Goal: Task Accomplishment & Management: Manage account settings

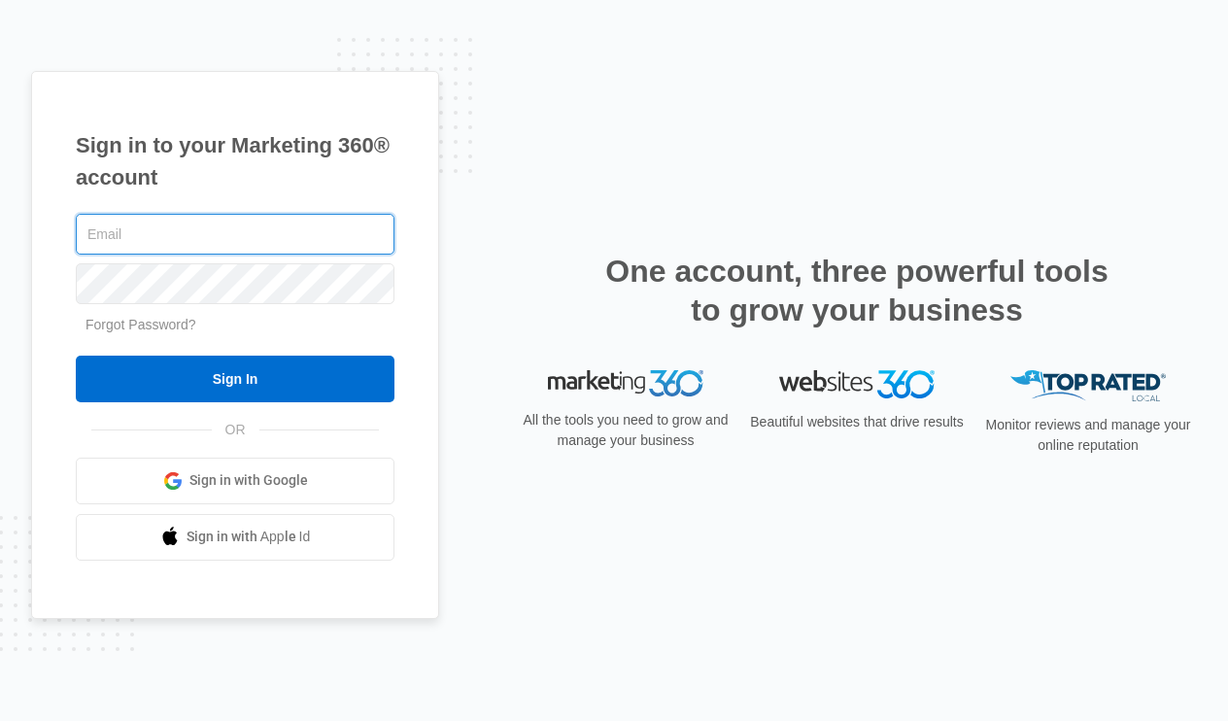
type input "[PERSON_NAME][EMAIL_ADDRESS][DOMAIN_NAME]"
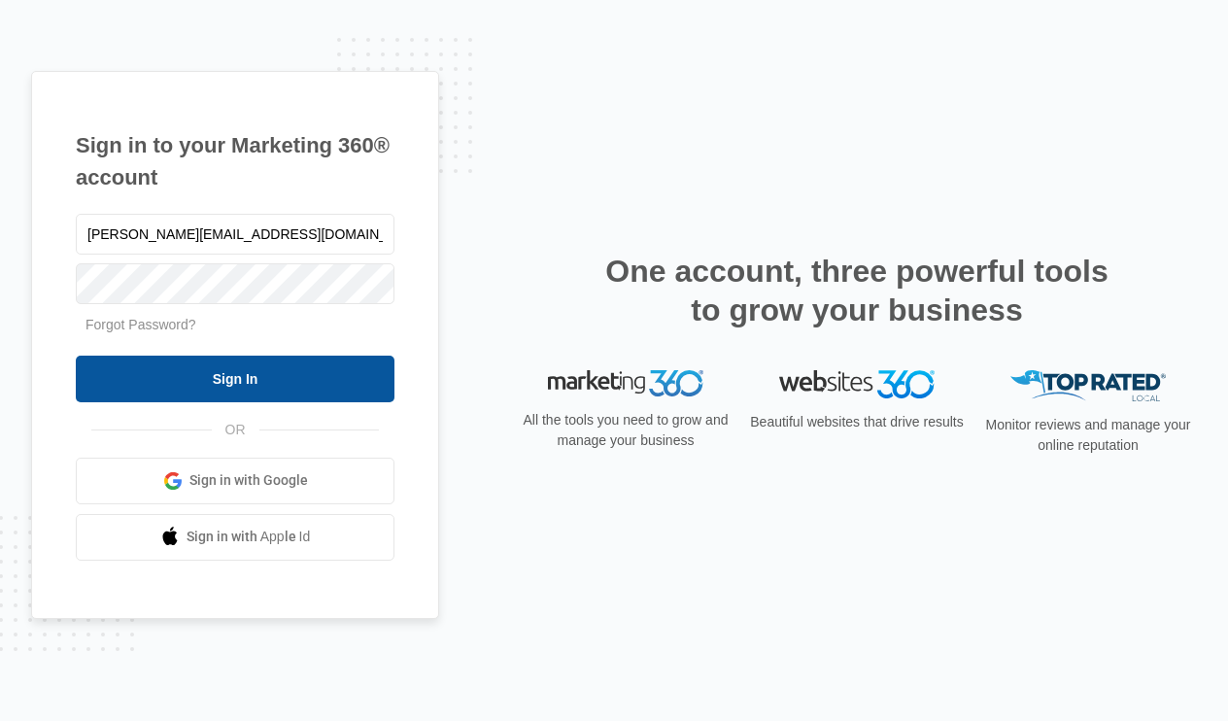
click at [213, 374] on input "Sign In" at bounding box center [235, 379] width 319 height 47
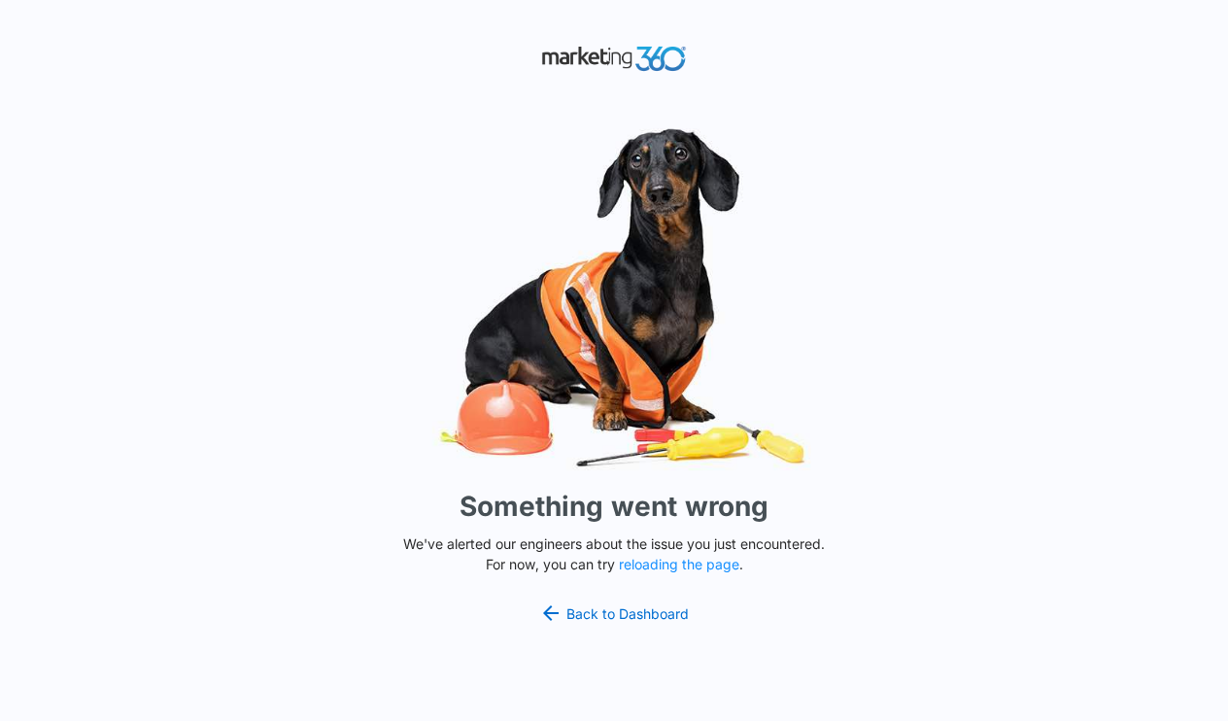
click at [666, 564] on button "reloading the page" at bounding box center [679, 565] width 120 height 16
click at [684, 563] on button "reloading the page" at bounding box center [679, 565] width 120 height 16
click at [672, 559] on button "reloading the page" at bounding box center [679, 565] width 120 height 16
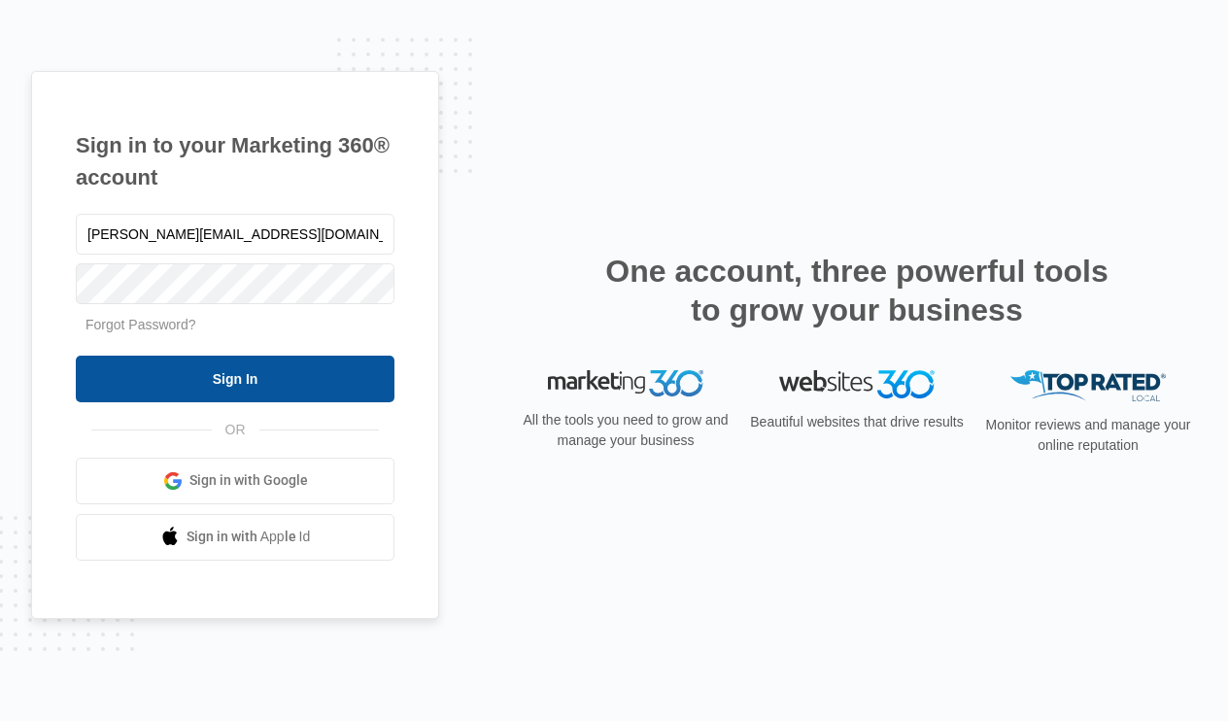
click at [251, 389] on input "Sign In" at bounding box center [235, 379] width 319 height 47
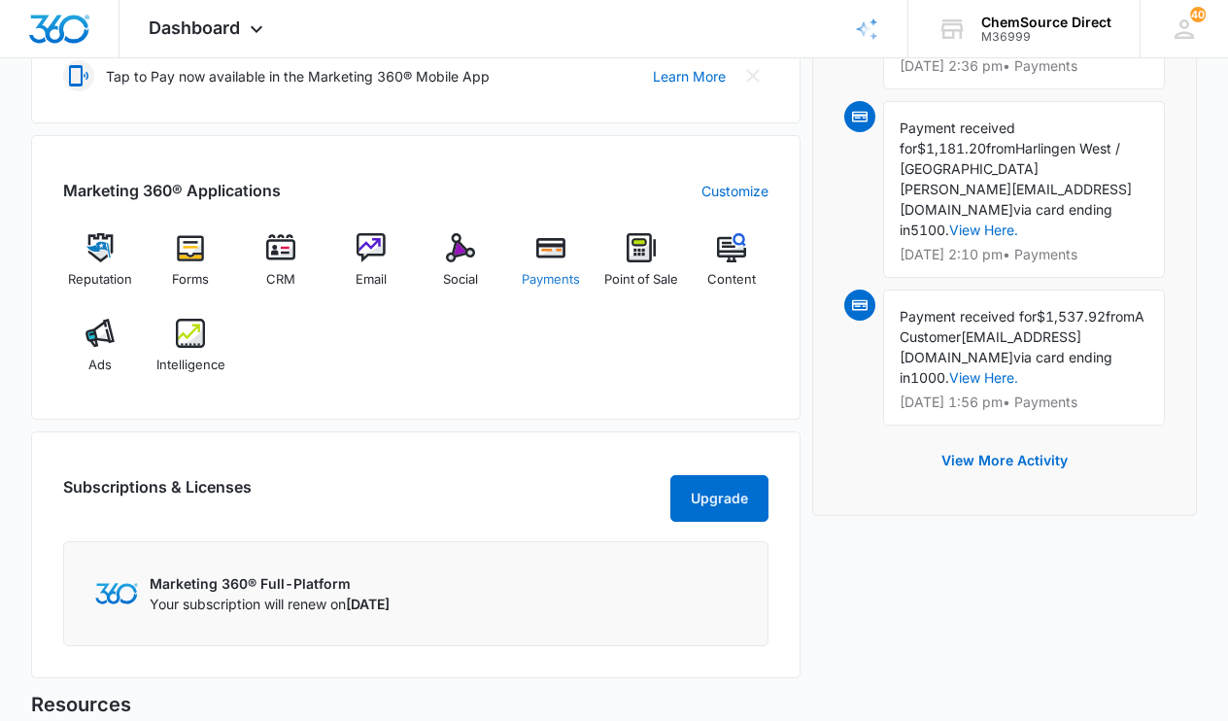
scroll to position [614, 0]
click at [542, 272] on span "Payments" at bounding box center [551, 280] width 58 height 19
